Goal: Task Accomplishment & Management: Manage account settings

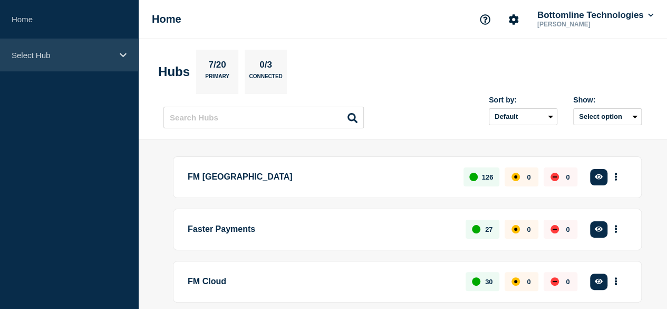
click at [64, 62] on div "Select Hub" at bounding box center [69, 55] width 138 height 32
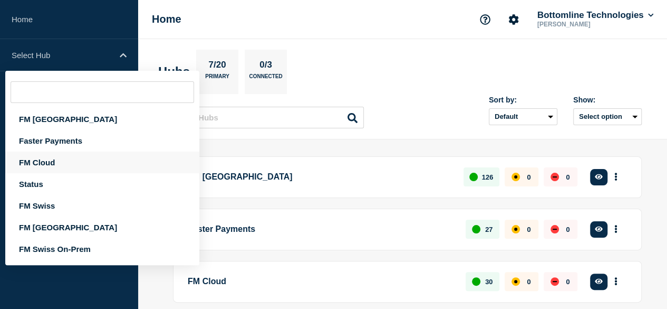
click at [59, 161] on div "FM Cloud" at bounding box center [102, 162] width 194 height 22
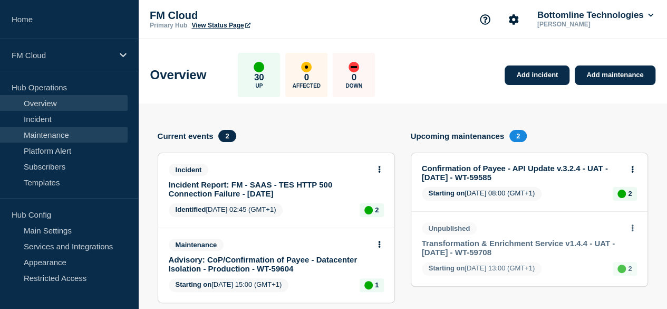
click at [59, 135] on link "Maintenance" at bounding box center [64, 135] width 128 height 16
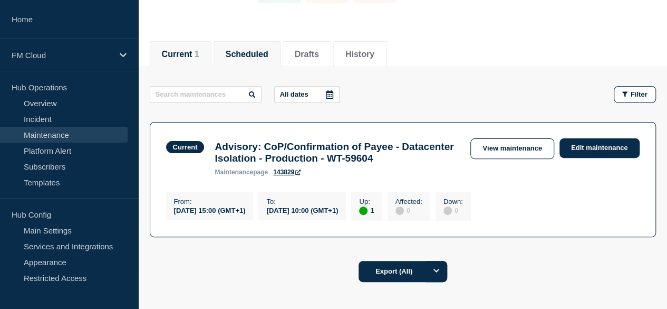
scroll to position [97, 0]
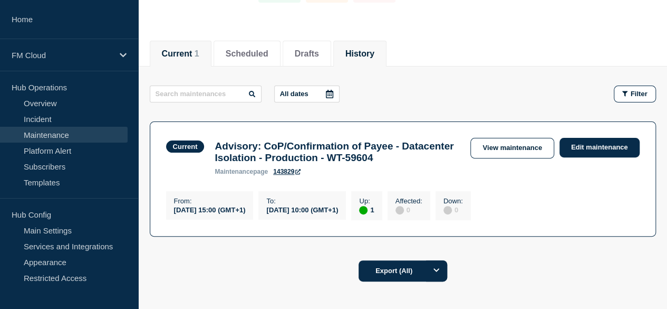
click at [375, 54] on button "History" at bounding box center [360, 53] width 29 height 9
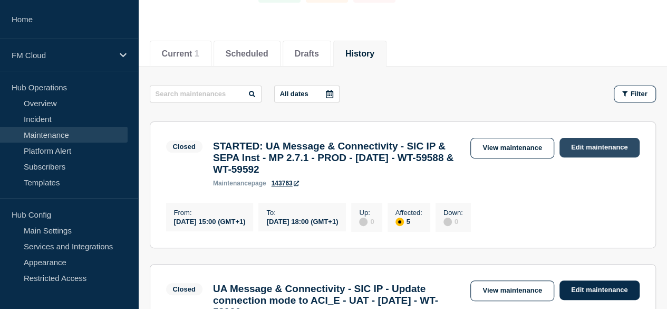
click at [594, 145] on link "Edit maintenance" at bounding box center [600, 148] width 80 height 20
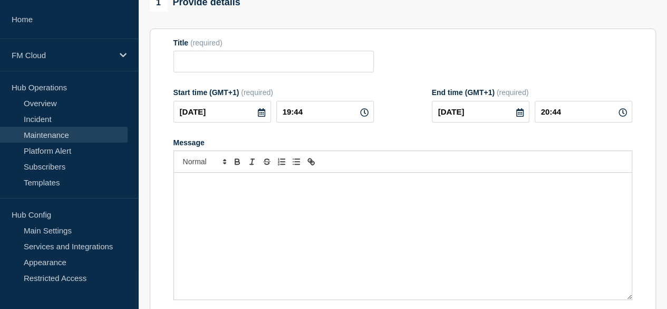
type input "STARTED: UA Message & Connectivity - SIC IP & SEPA Inst - MP 2.7.1 - PROD - [DA…"
type input "15:00"
type input "18:00"
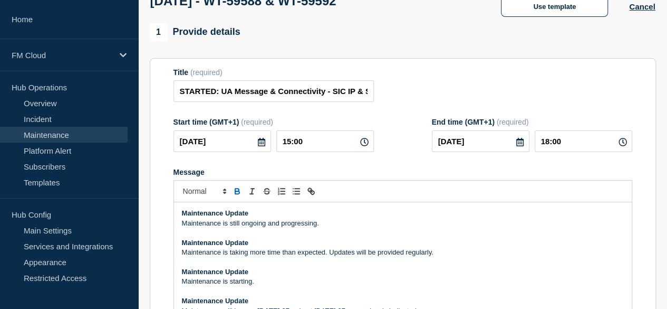
click at [182, 217] on strong "Maintenance Update" at bounding box center [215, 213] width 66 height 8
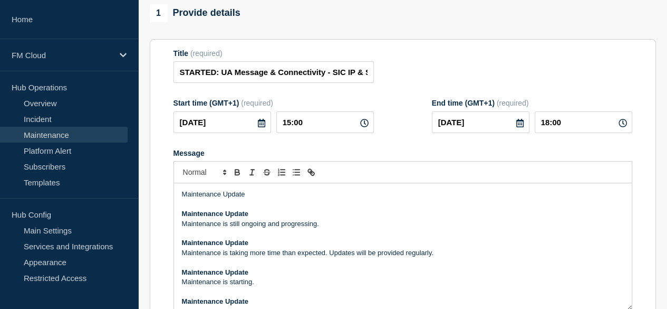
scroll to position [126, 0]
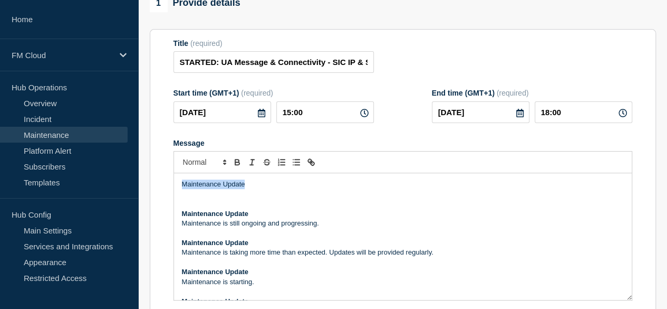
drag, startPoint x: 257, startPoint y: 193, endPoint x: 167, endPoint y: 194, distance: 90.2
click at [167, 194] on section "Title (required) STARTED: UA Message & Connectivity - SIC IP & SEPA Inst - MP 2…" at bounding box center [403, 180] width 507 height 302
click at [190, 199] on p "Message" at bounding box center [403, 193] width 442 height 9
click at [303, 199] on p "Maintenance is completed - and" at bounding box center [403, 193] width 442 height 9
drag, startPoint x: 303, startPoint y: 200, endPoint x: 230, endPoint y: 199, distance: 72.8
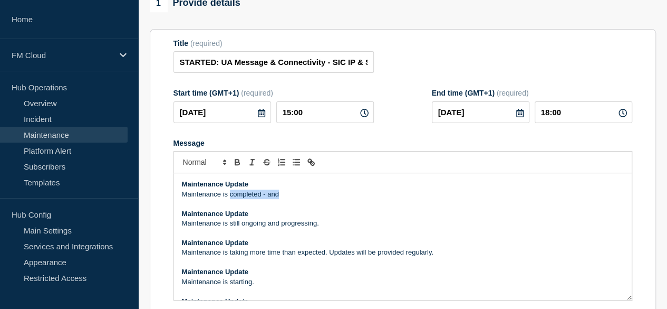
click at [230, 199] on p "Maintenance is completed - and" at bounding box center [403, 193] width 442 height 9
click at [285, 199] on p "Maintenance is completed - and" at bounding box center [403, 193] width 442 height 9
drag, startPoint x: 285, startPoint y: 202, endPoint x: 268, endPoint y: 202, distance: 17.4
click at [268, 199] on p "Maintenance is completed - and" at bounding box center [403, 193] width 442 height 9
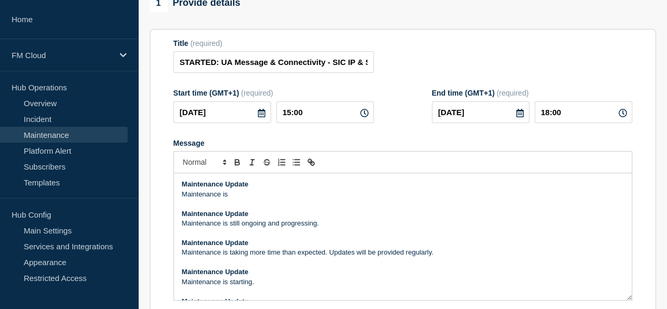
click at [242, 199] on p "Maintenance is" at bounding box center [403, 193] width 442 height 9
click at [289, 199] on p "Maintenance is nearly complete - Tests are being executed" at bounding box center [403, 193] width 442 height 9
click at [278, 199] on p "Maintenance is nearly complete - Sanity tests are being executed" at bounding box center [403, 193] width 442 height 9
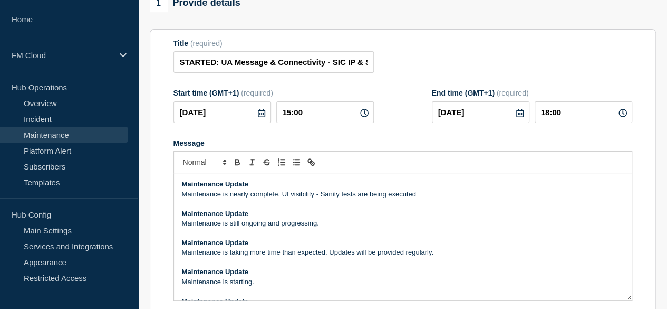
click at [182, 199] on p "Maintenance is nearly complete. UI visibility - Sanity tests are being executed" at bounding box center [403, 193] width 442 height 9
click at [521, 198] on p "UI message visibility should now be back. Maintenance is nearly complete and sa…" at bounding box center [403, 193] width 442 height 9
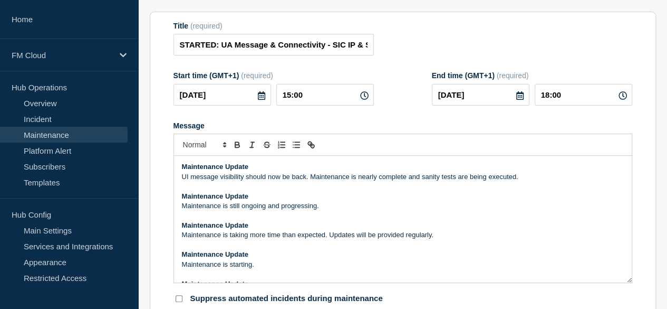
scroll to position [145, 0]
click at [182, 180] on p "UI message visibility should now be back. Maintenance is nearly complete and sa…" at bounding box center [403, 175] width 442 height 9
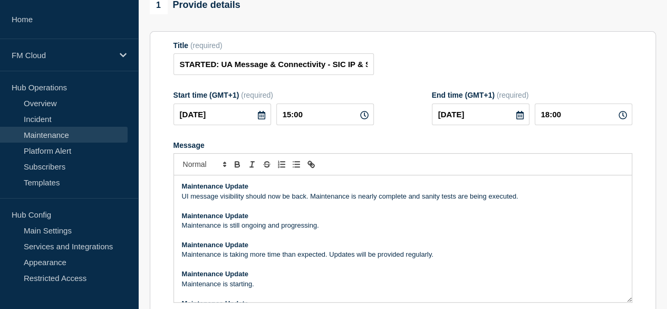
scroll to position [123, 0]
click at [182, 202] on p "UI message visibility should now be back. Maintenance is nearly complete and sa…" at bounding box center [403, 196] width 442 height 9
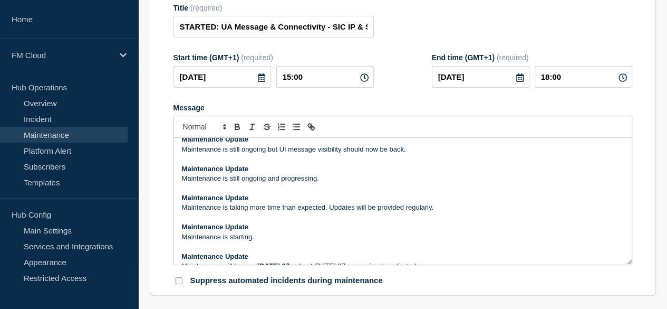
scroll to position [0, 0]
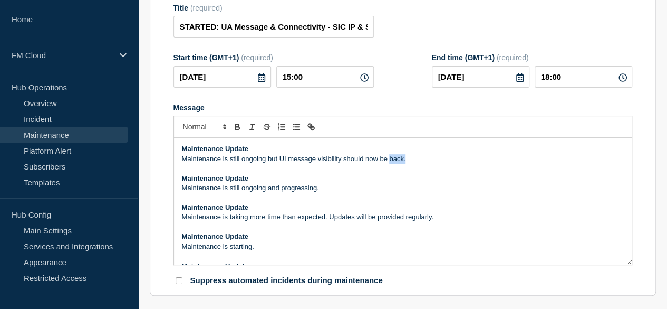
drag, startPoint x: 416, startPoint y: 168, endPoint x: 389, endPoint y: 167, distance: 26.4
click at [389, 164] on p "Maintenance is still ongoing but UI message visibility should now be back." at bounding box center [403, 158] width 442 height 9
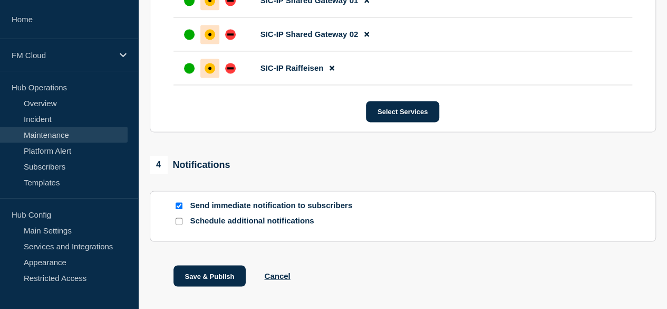
scroll to position [784, 0]
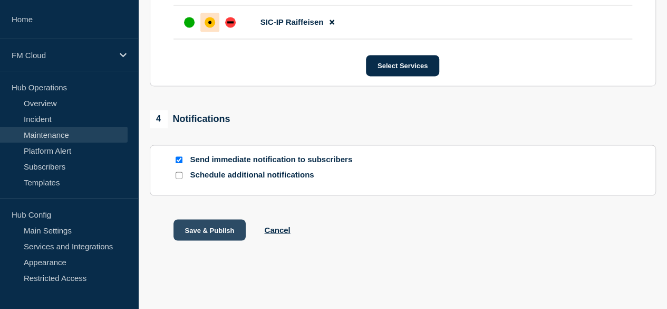
click at [207, 226] on button "Save & Publish" at bounding box center [210, 229] width 73 height 21
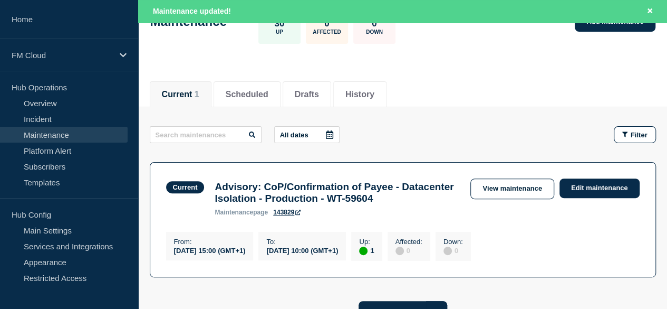
scroll to position [82, 0]
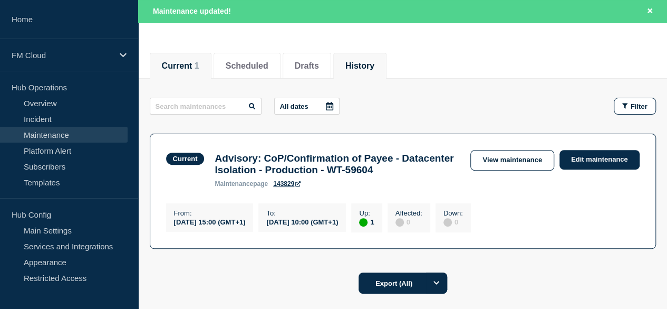
click at [375, 66] on button "History" at bounding box center [360, 65] width 29 height 9
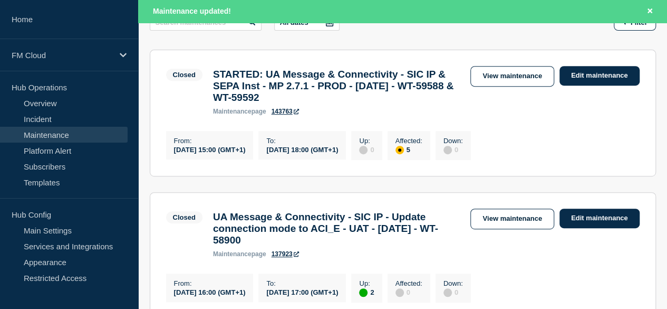
scroll to position [192, 0]
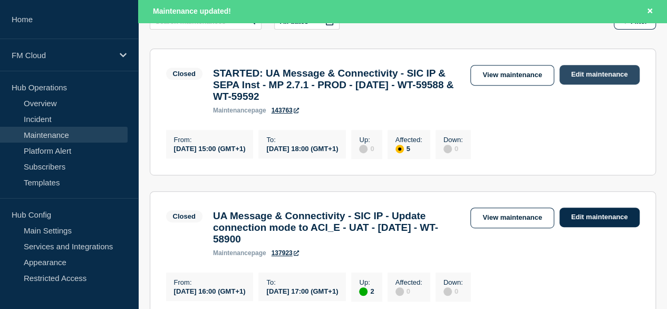
click at [584, 73] on link "Edit maintenance" at bounding box center [600, 75] width 80 height 20
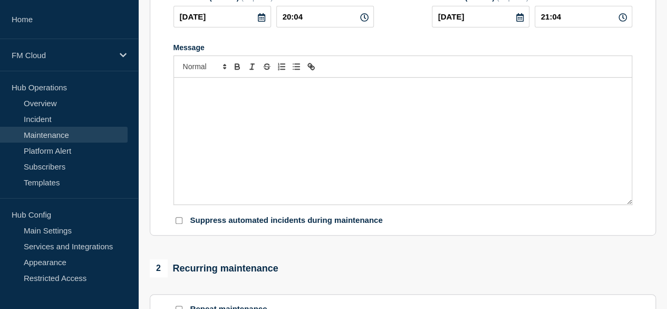
type input "STARTED: UA Message & Connectivity - SIC IP & SEPA Inst - MP 2.7.1 - PROD - [DA…"
type input "15:00"
type input "18:00"
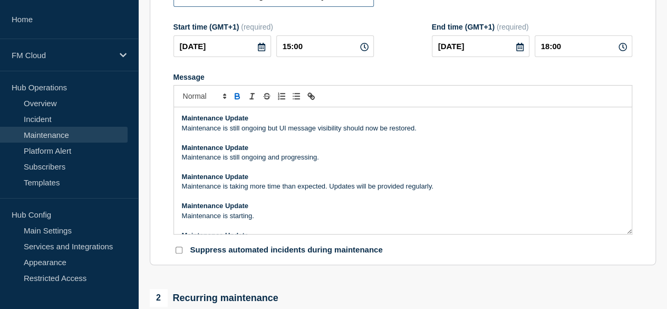
type input "COMPLETE: UA Message & Connectivity - SIC IP & SEPA Inst - MP 2.7.1 - PROD - [D…"
drag, startPoint x: 425, startPoint y: 133, endPoint x: 230, endPoint y: 139, distance: 195.3
click at [230, 133] on p "Maintenance is still ongoing but UI message visibility should now be restored." at bounding box center [403, 127] width 442 height 9
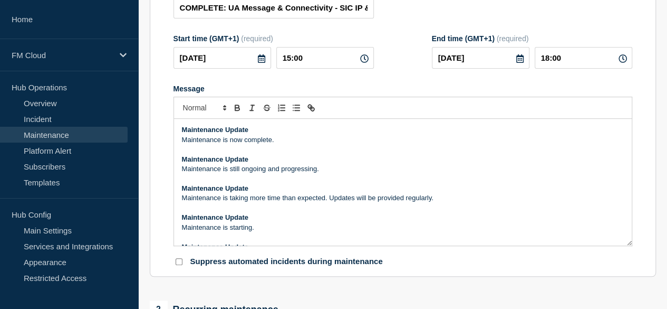
scroll to position [180, 0]
click at [292, 145] on p "Maintenance is now complete." at bounding box center [403, 140] width 442 height 9
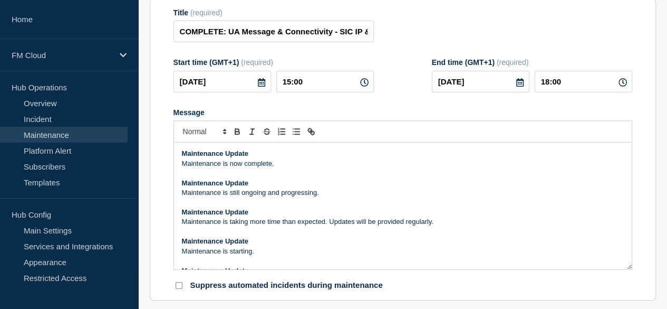
scroll to position [155, 0]
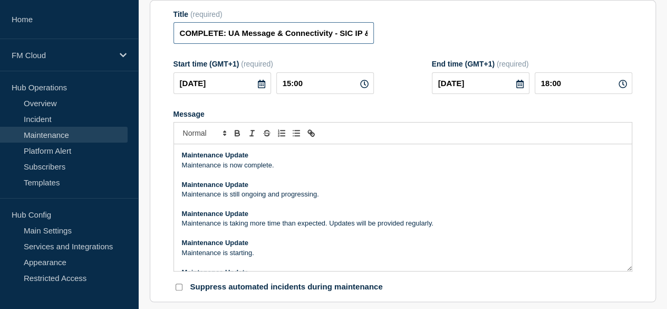
drag, startPoint x: 302, startPoint y: 39, endPoint x: 316, endPoint y: 39, distance: 13.2
click at [313, 39] on input "COMPLETE: UA Message & Connectivity - SIC IP & SEPA Inst - MP 2.7.1 - PROD - [D…" at bounding box center [274, 33] width 201 height 22
click at [316, 39] on input "COMPLETE: UA Message & Connectivity - SIC IP & SEPA Inst - MP 2.7.1 - PROD - [D…" at bounding box center [274, 33] width 201 height 22
click at [206, 41] on input "COMPLETE: UA Message & Connectivity - SIC IP & SEPA Inst - MP 2.7.1 - PROD - [D…" at bounding box center [274, 33] width 201 height 22
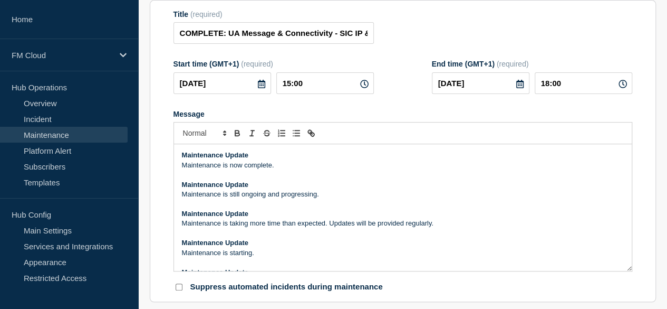
click at [289, 170] on p "Maintenance is now complete." at bounding box center [403, 164] width 442 height 9
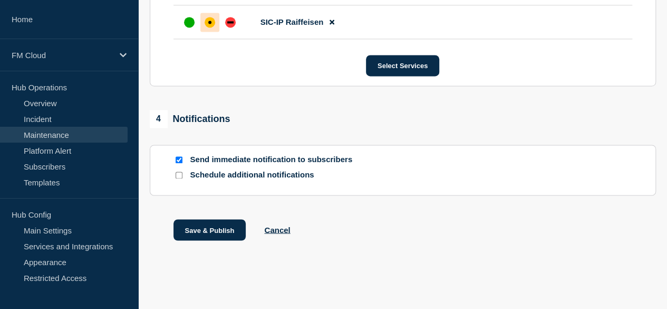
scroll to position [784, 0]
click at [209, 229] on button "Save & Publish" at bounding box center [210, 229] width 73 height 21
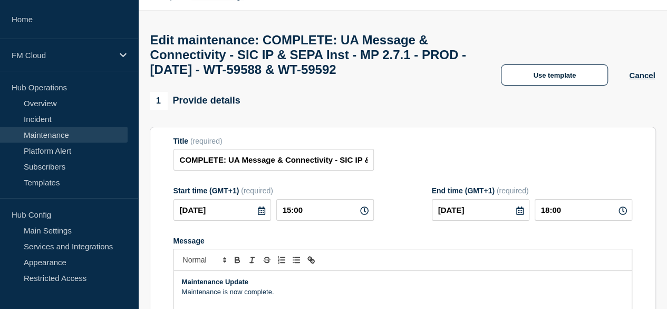
scroll to position [0, 0]
